Goal: Task Accomplishment & Management: Manage account settings

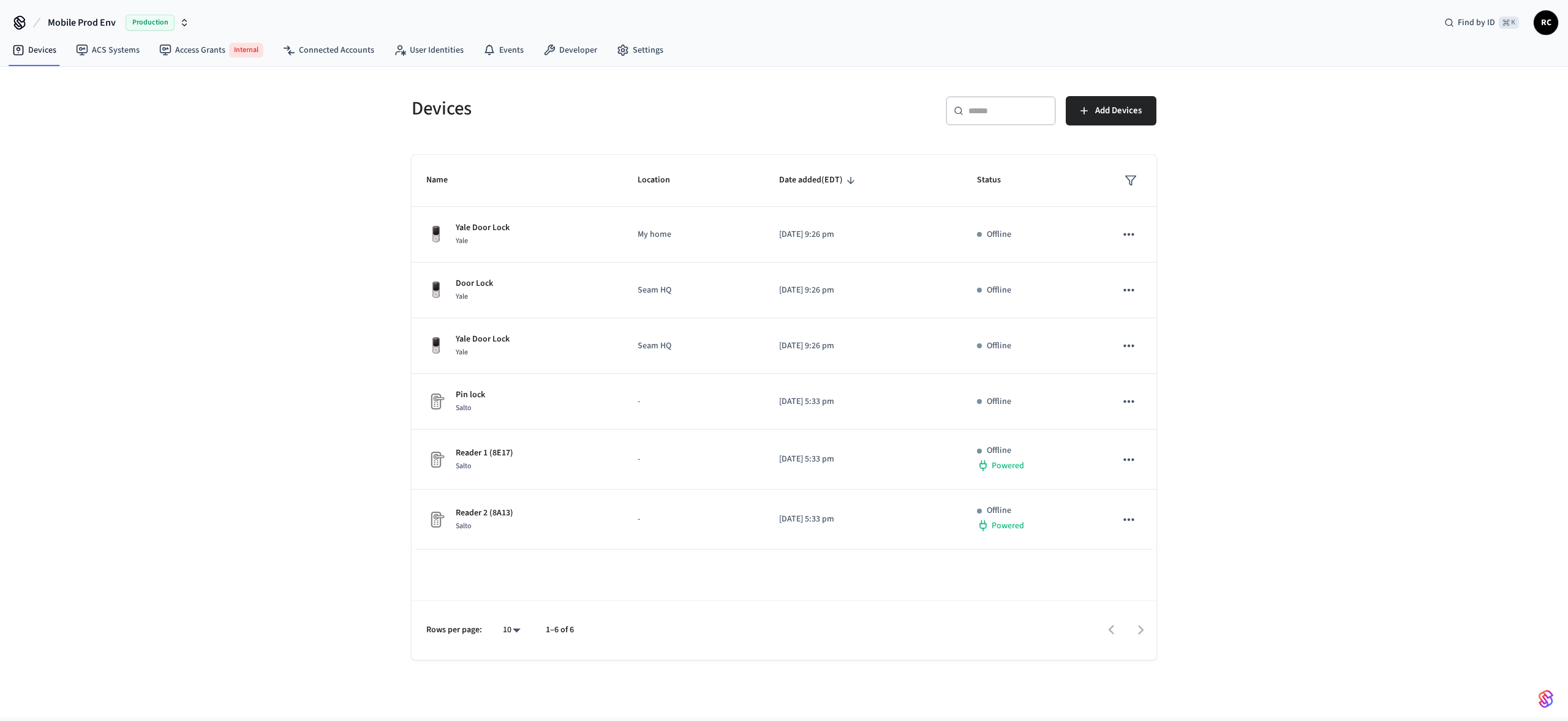
click at [79, 19] on span "Mobile Prod Env" at bounding box center [82, 22] width 68 height 15
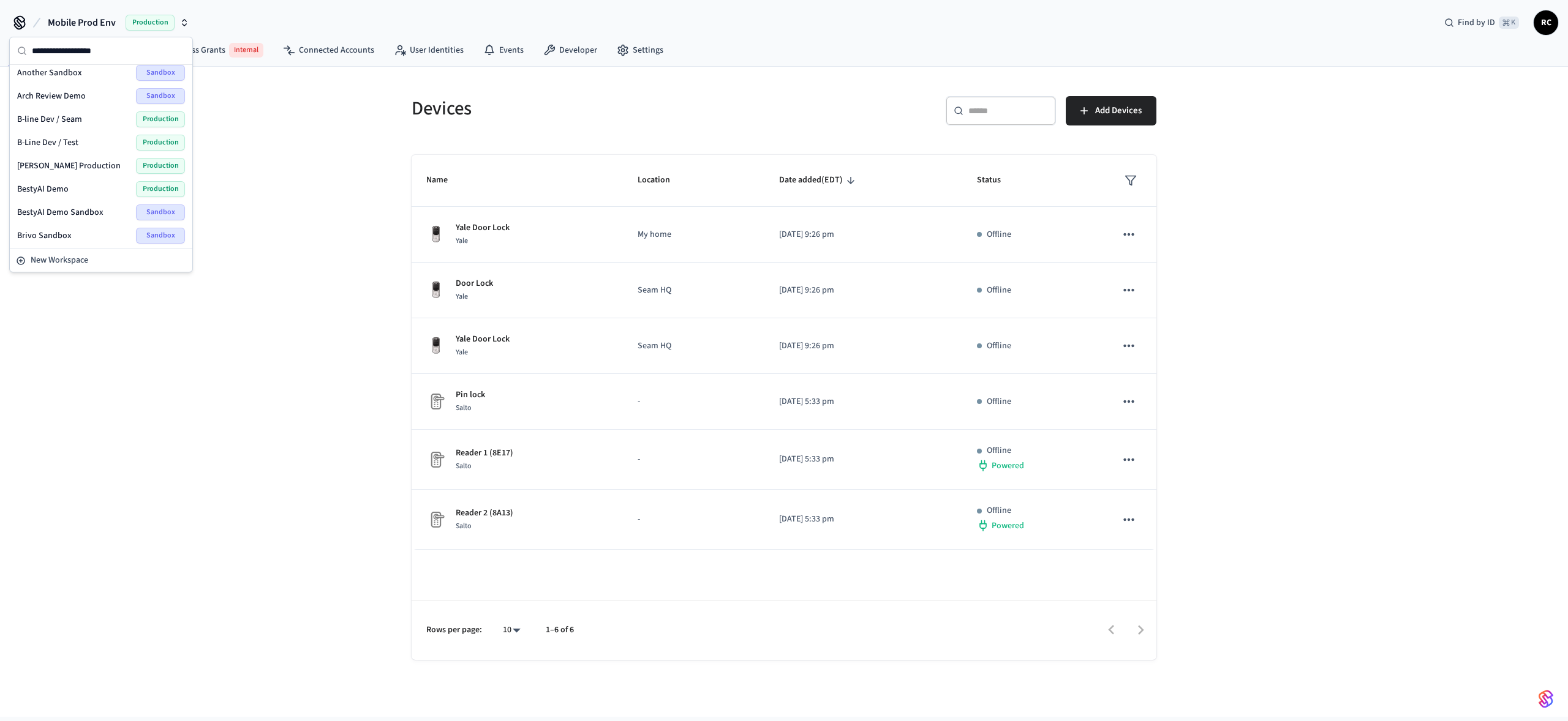
scroll to position [217, 0]
click at [74, 265] on span "New Workspace" at bounding box center [59, 260] width 57 height 13
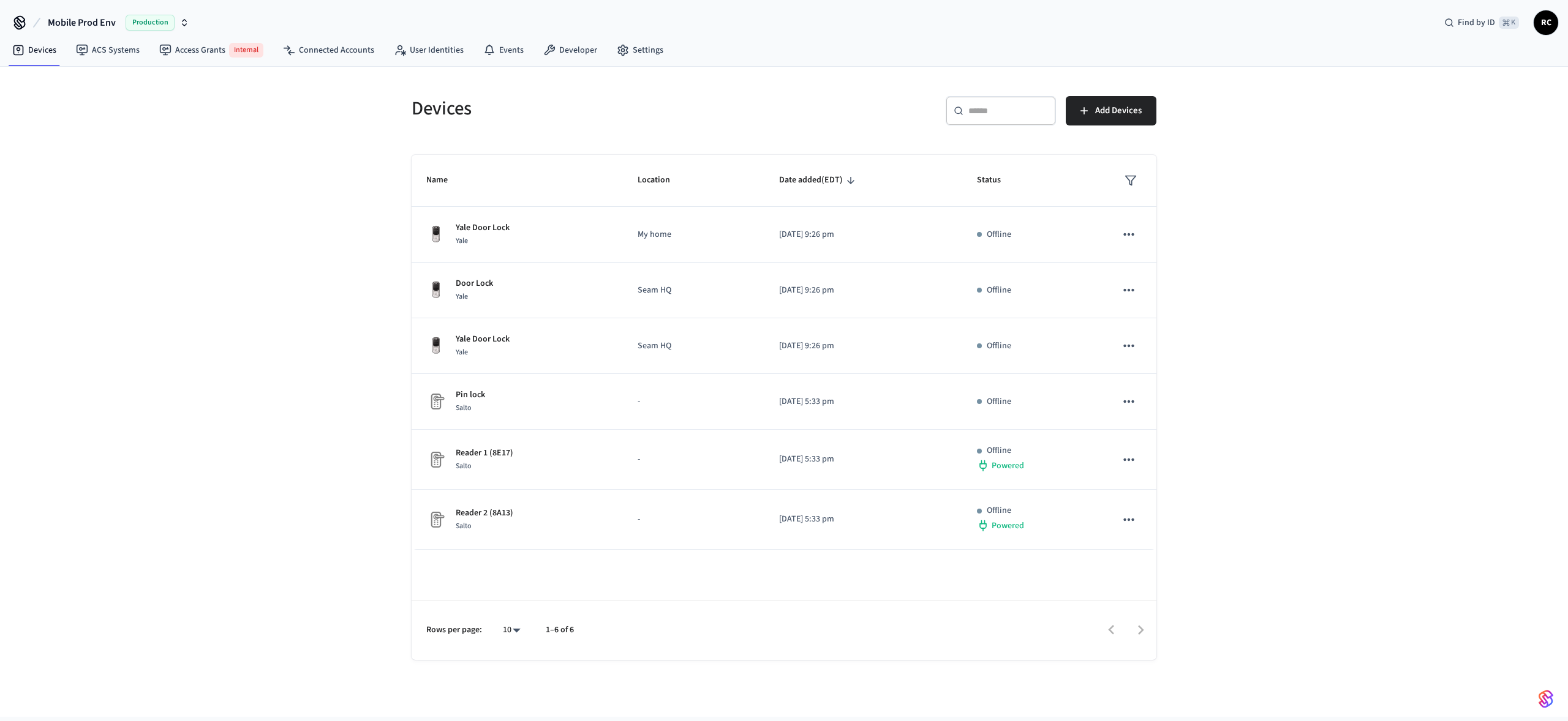
click at [245, 277] on div "Devices ​ ​ Add Devices Name Location Date added (EDT) Status Yale Door Lock Ya…" at bounding box center [784, 391] width 1568 height 650
click at [349, 48] on link "Connected Accounts" at bounding box center [328, 50] width 111 height 22
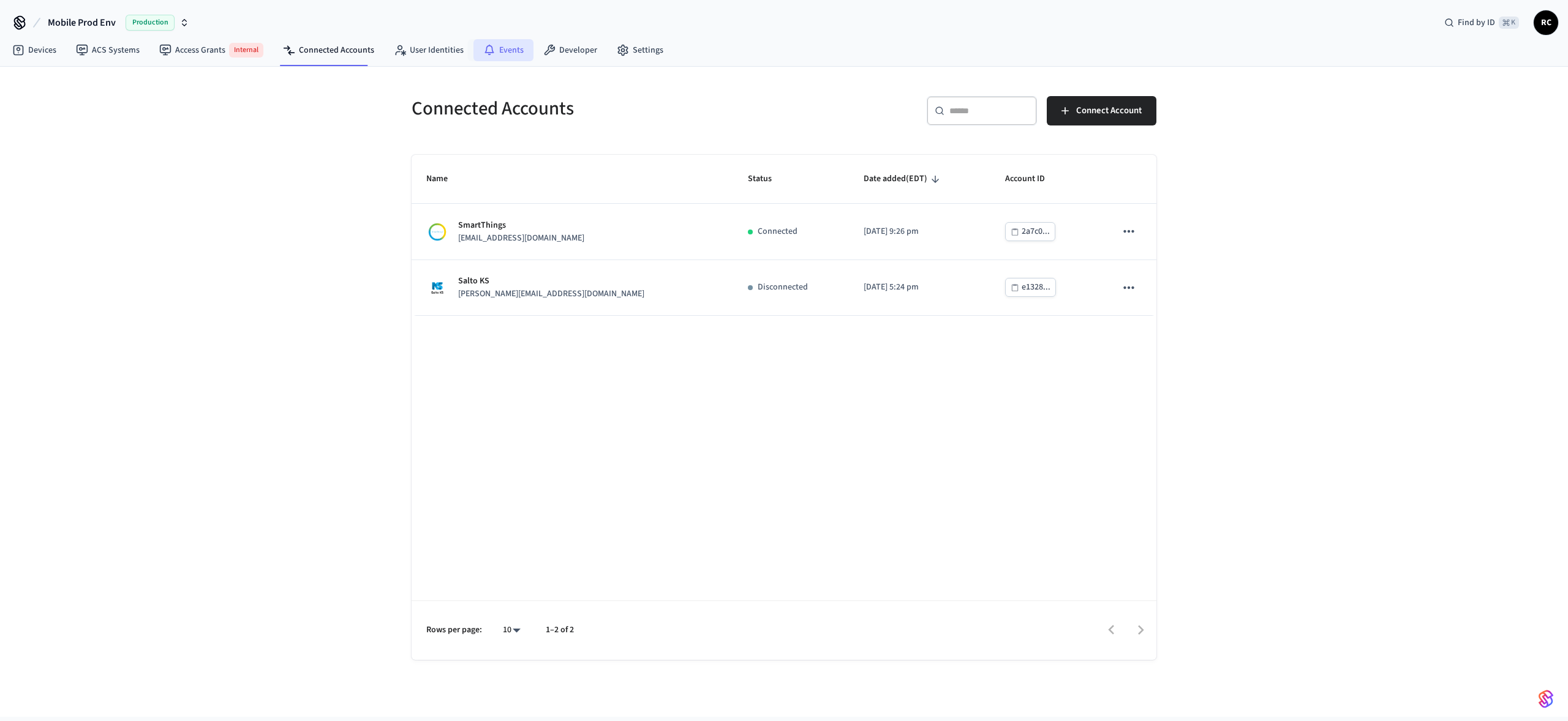
click at [492, 51] on link "Events" at bounding box center [504, 50] width 60 height 22
click at [82, 22] on span "Mobile Prod Env" at bounding box center [82, 22] width 68 height 15
type input "******"
click at [76, 80] on div "Lab Accounts Production" at bounding box center [101, 79] width 168 height 16
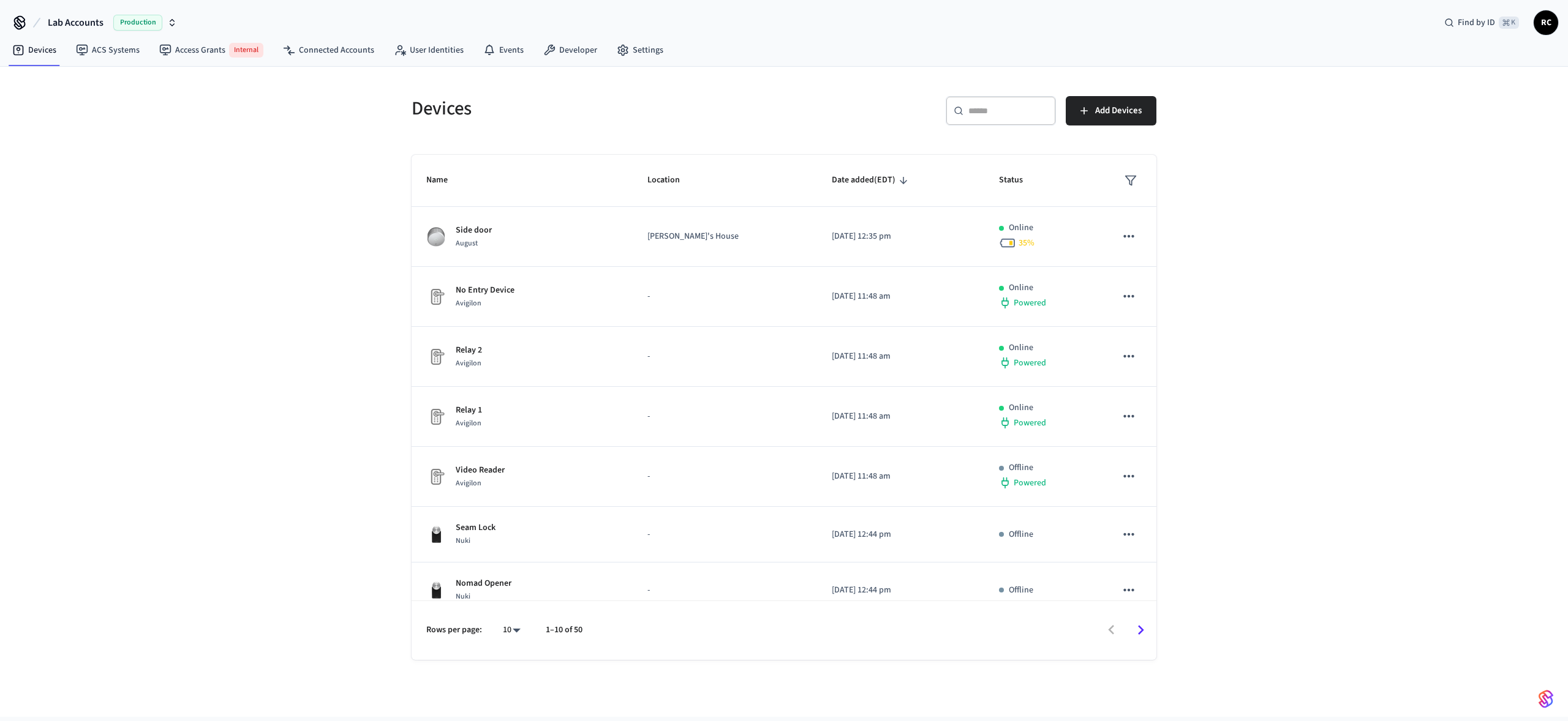
click at [344, 347] on div "Devices ​ ​ Add Devices Name Location Date added (EDT) Status Side door [PERSON…" at bounding box center [784, 391] width 1568 height 650
click at [483, 50] on icon at bounding box center [489, 50] width 12 height 12
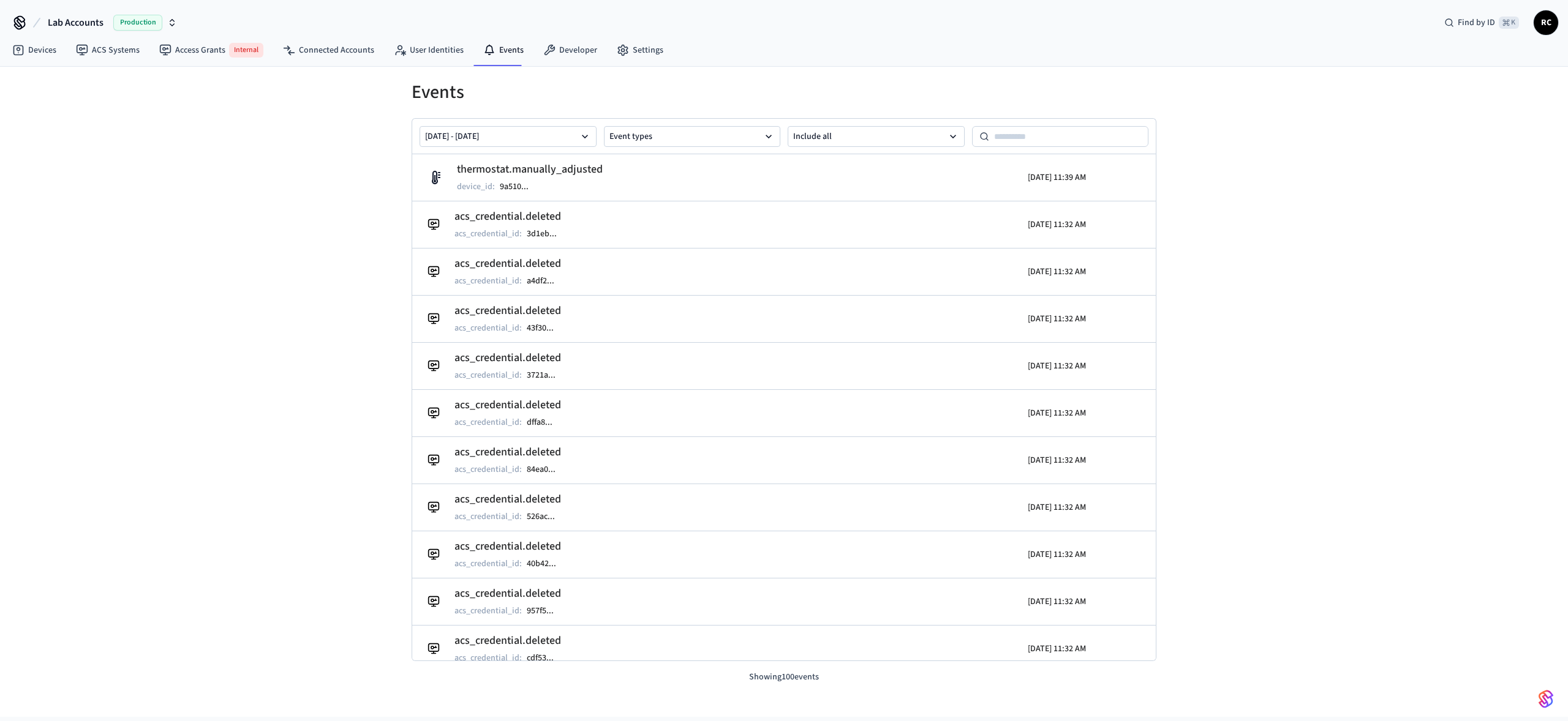
drag, startPoint x: 245, startPoint y: 143, endPoint x: 185, endPoint y: 76, distance: 89.9
click at [245, 143] on div "Events [DATE] - [DATE] Event types Include all thermostat.manually_adjusted dev…" at bounding box center [784, 391] width 1568 height 650
click at [78, 21] on span "Lab Accounts" at bounding box center [76, 22] width 56 height 15
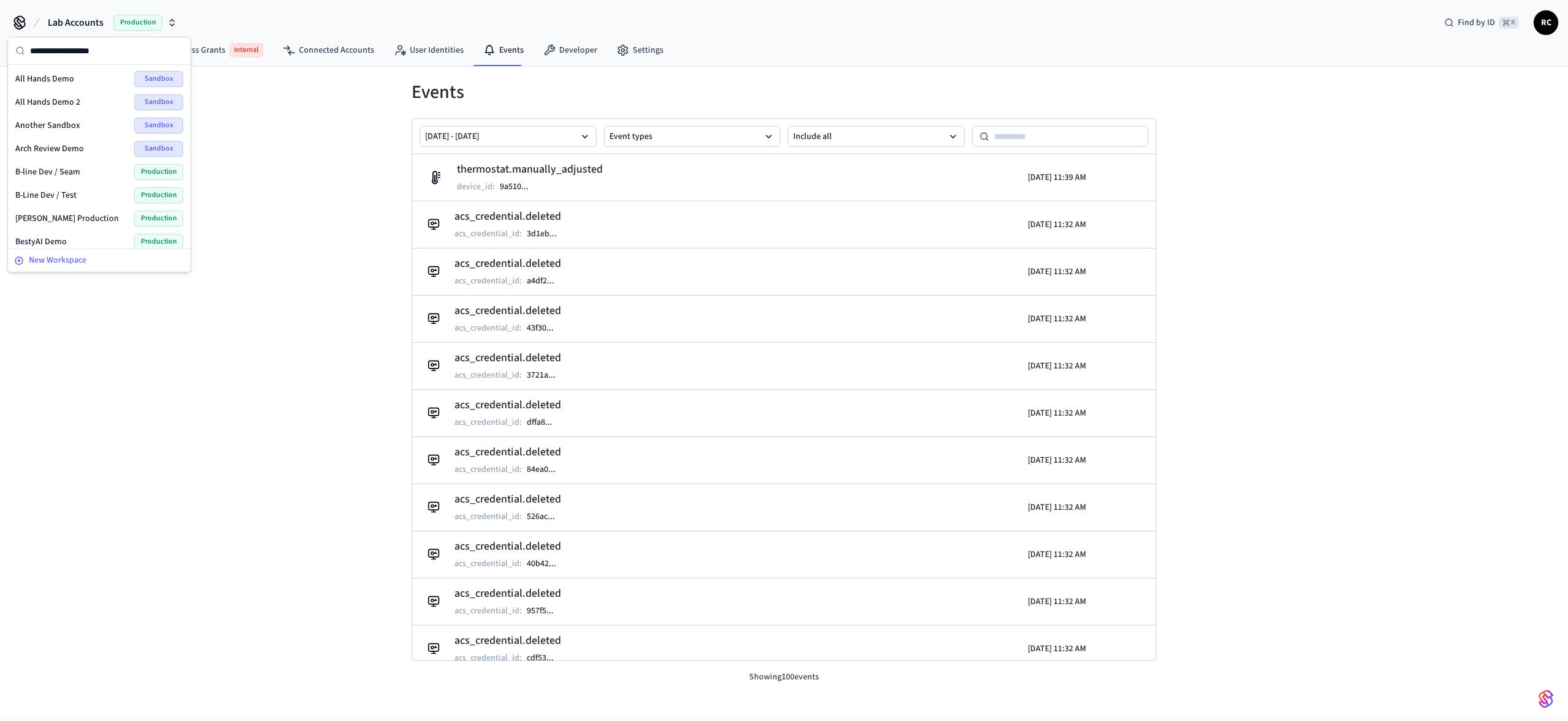
click at [77, 266] on span "New Workspace" at bounding box center [57, 260] width 57 height 13
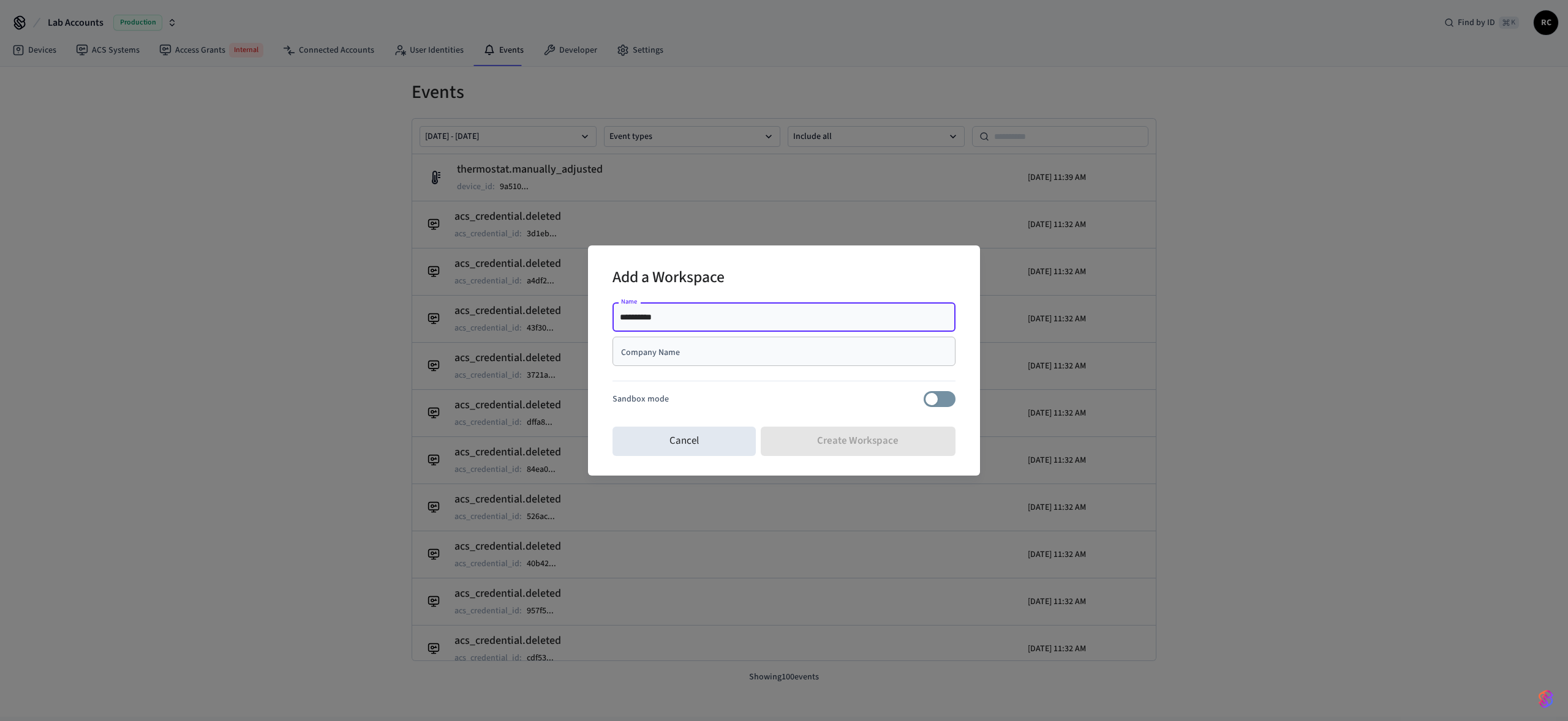
type input "**********"
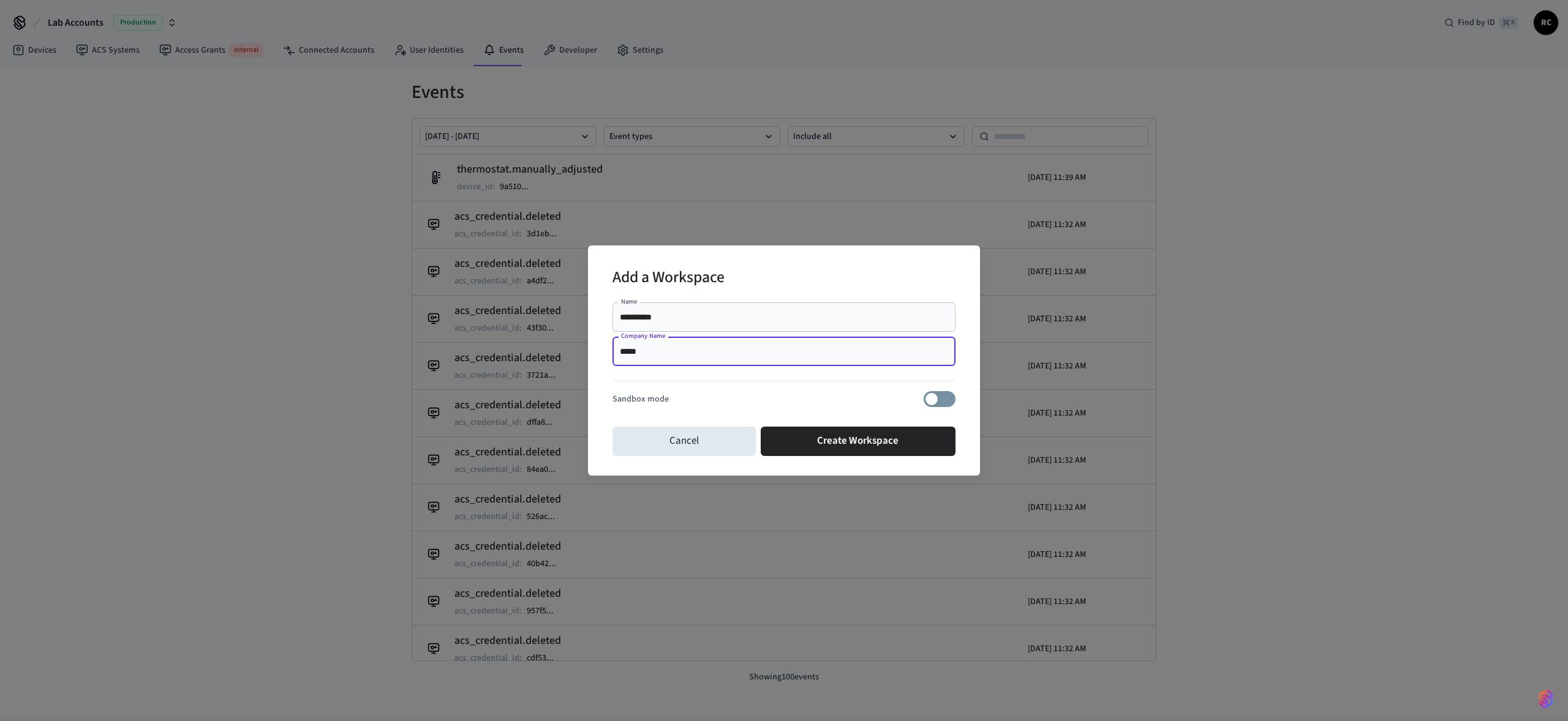
type input "*****"
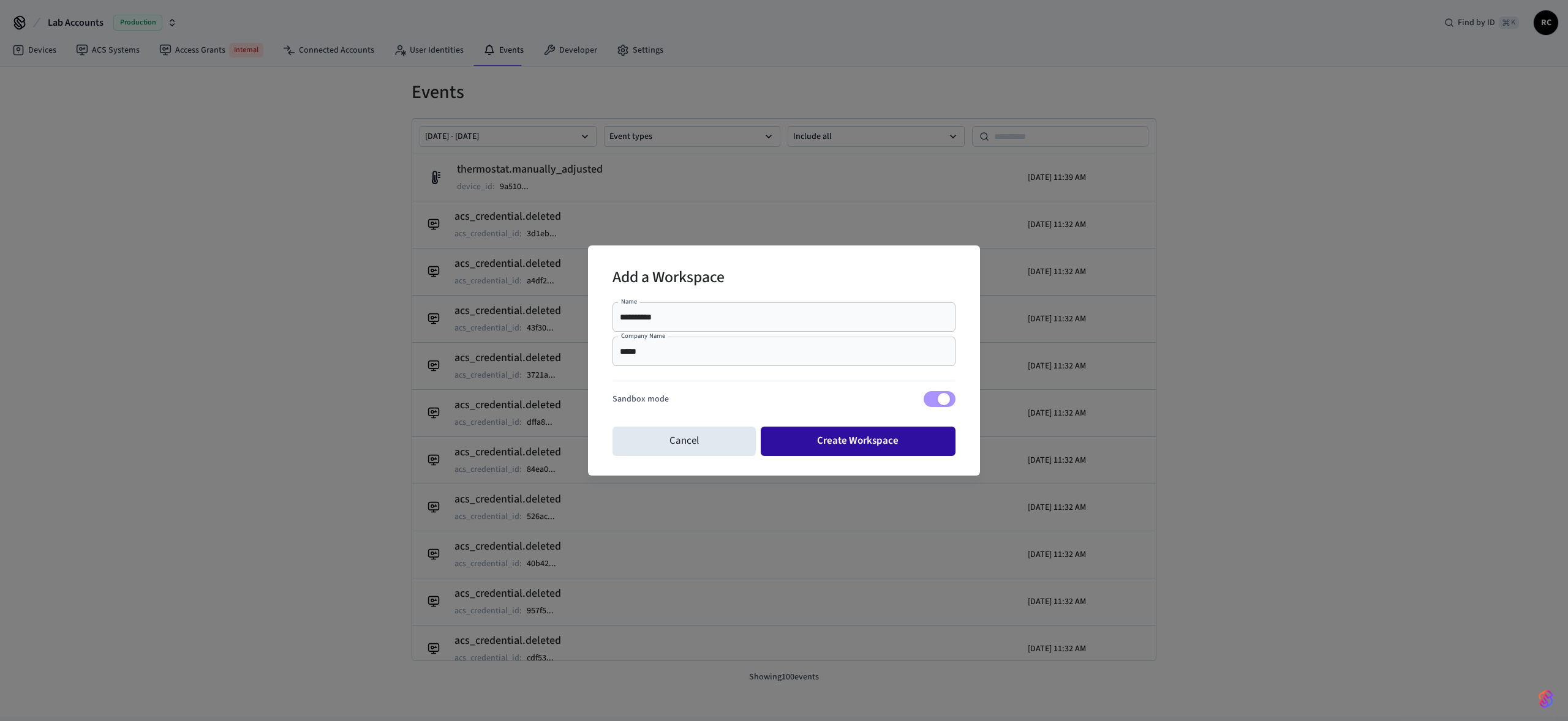
click at [849, 441] on button "Create Workspace" at bounding box center [858, 441] width 195 height 29
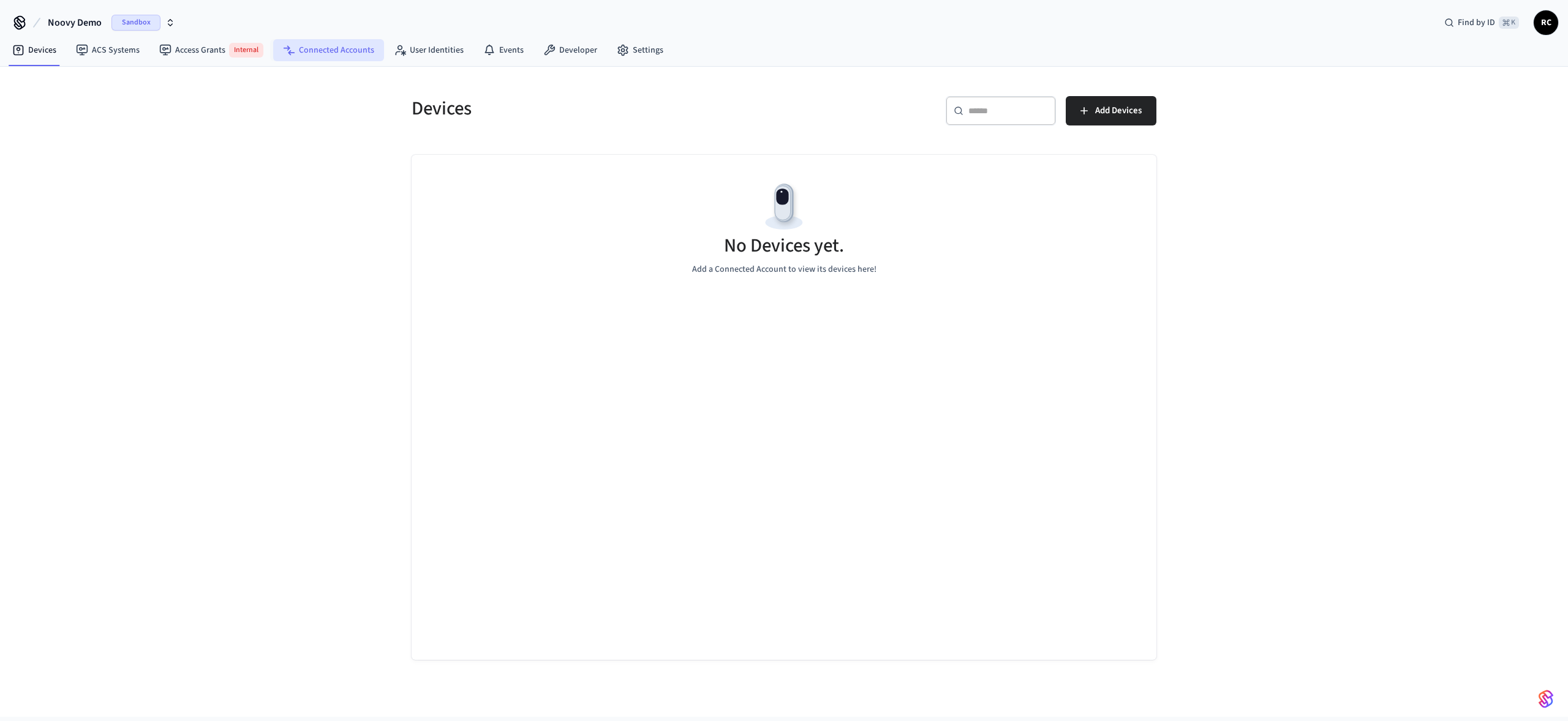
click at [334, 47] on link "Connected Accounts" at bounding box center [328, 50] width 111 height 22
click at [1112, 114] on span "Connect Account" at bounding box center [1109, 111] width 66 height 16
